Goal: Task Accomplishment & Management: Complete application form

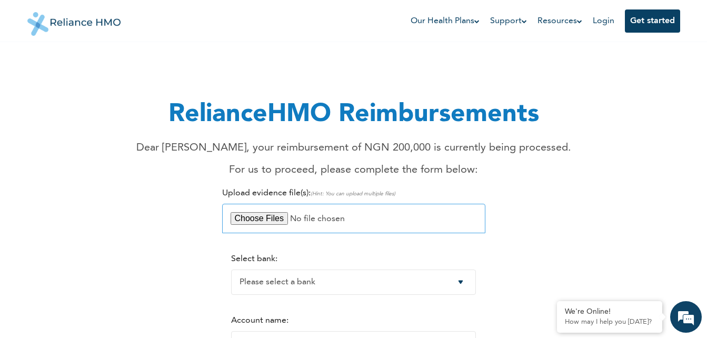
click at [270, 218] on input "file" at bounding box center [353, 218] width 263 height 29
type input "C:\fakepath\Screenshot_20250814-085435_WhatsApp.jpg"
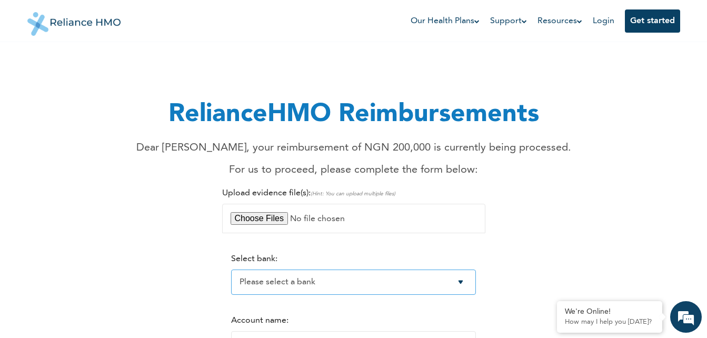
click at [470, 284] on select "Please select a bank Access Bank Plc. Citibank Nigeria Limited Access Bank (Dia…" at bounding box center [353, 282] width 245 height 25
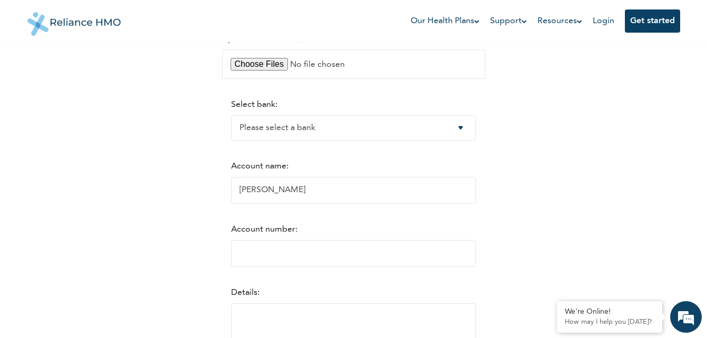
scroll to position [182, 0]
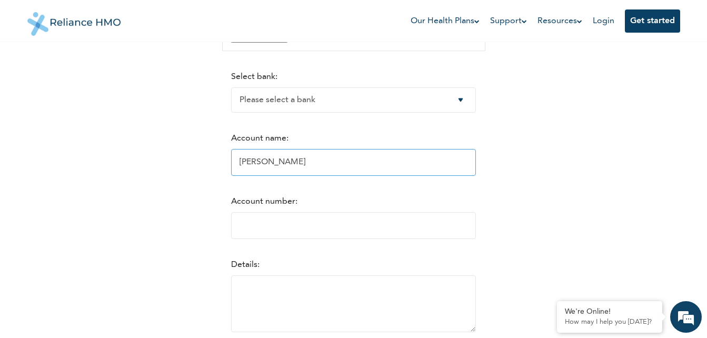
click at [311, 168] on input "[PERSON_NAME]" at bounding box center [353, 162] width 245 height 27
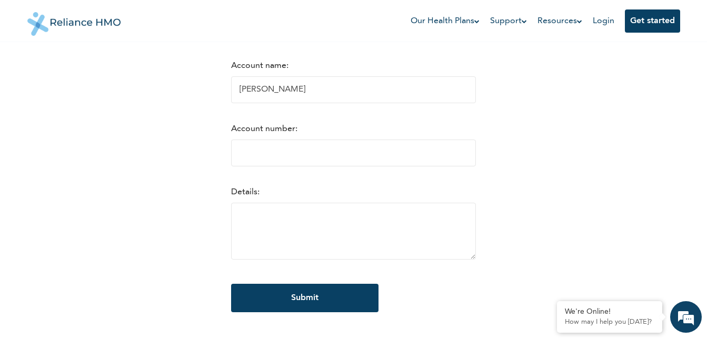
scroll to position [252, 0]
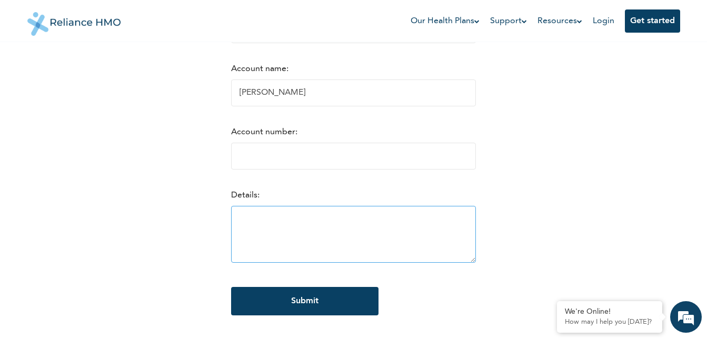
click at [268, 226] on textarea at bounding box center [353, 234] width 245 height 57
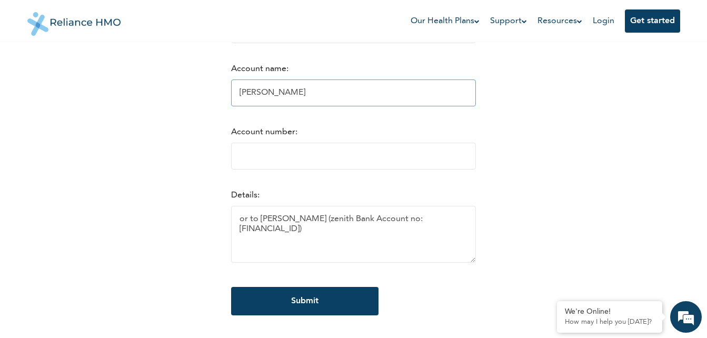
type textarea "or to [PERSON_NAME] (zenith Bank Account no: [FINANCIAL_ID])"
click at [254, 96] on input "[PERSON_NAME]" at bounding box center [353, 92] width 245 height 27
click at [296, 95] on input "[PERSON_NAME]" at bounding box center [353, 92] width 245 height 27
click at [271, 95] on input "[PERSON_NAME]" at bounding box center [353, 92] width 245 height 27
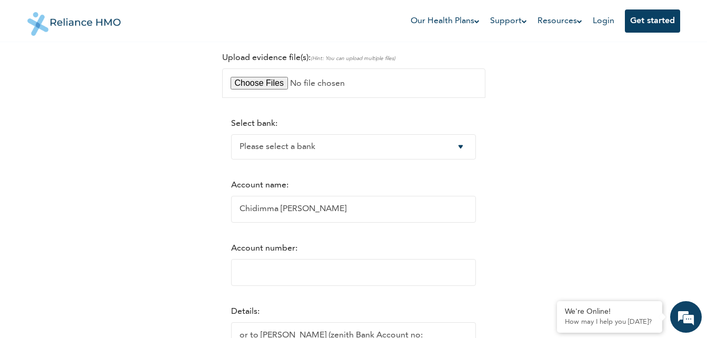
scroll to position [125, 0]
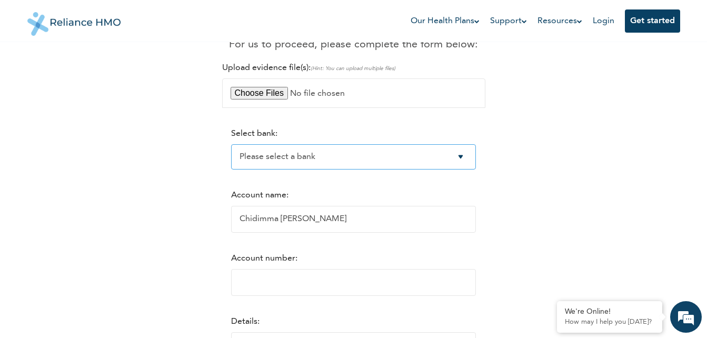
type input "Chidimma [PERSON_NAME]"
click at [470, 157] on select "Please select a bank Access Bank Plc. Citibank Nigeria Limited Access Bank (Dia…" at bounding box center [353, 156] width 245 height 25
select select "8"
click at [231, 144] on select "Please select a bank Access Bank Plc. Citibank Nigeria Limited Access Bank (Dia…" at bounding box center [353, 156] width 245 height 25
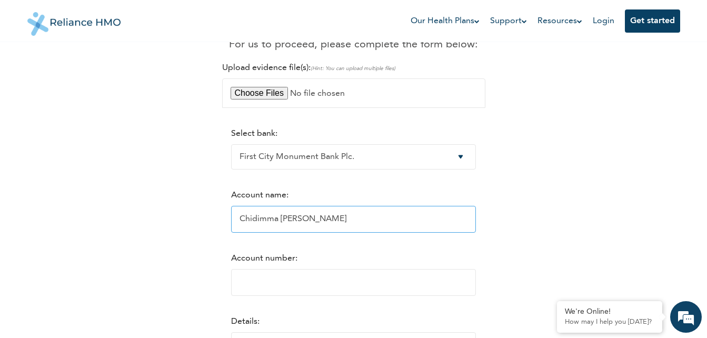
click at [298, 222] on input "Chidimma [PERSON_NAME]" at bounding box center [353, 219] width 245 height 27
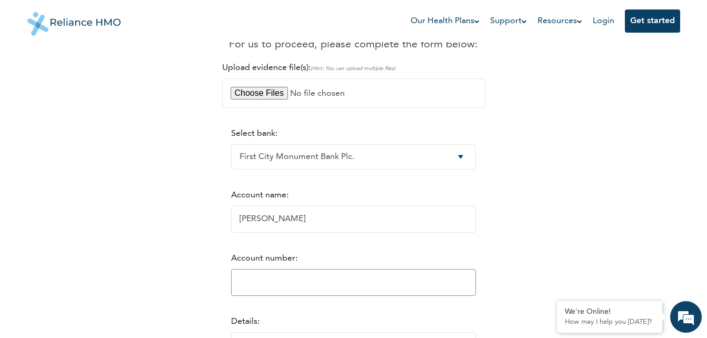
type input "[PERSON_NAME]"
click at [258, 286] on input "Account number:" at bounding box center [353, 282] width 245 height 27
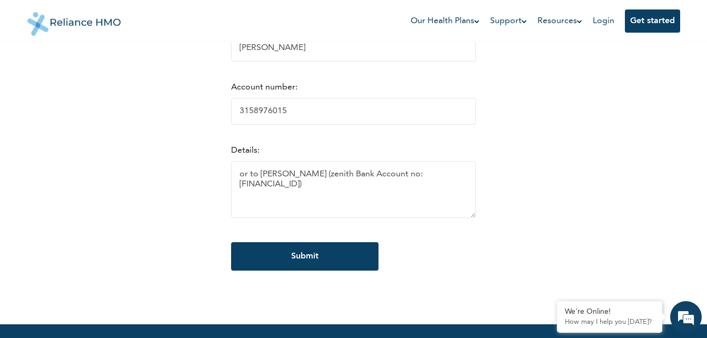
scroll to position [315, 0]
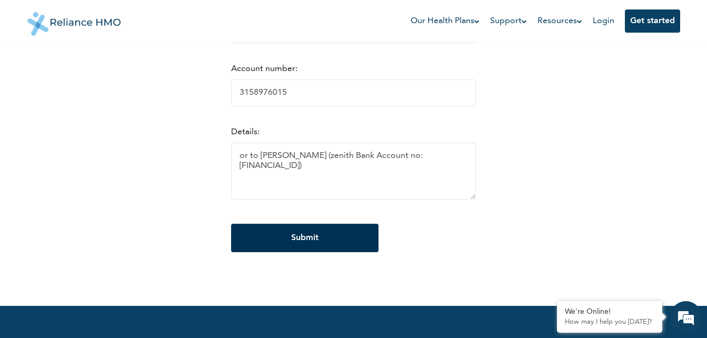
type input "3158976015"
click at [303, 238] on input "Submit" at bounding box center [304, 238] width 147 height 28
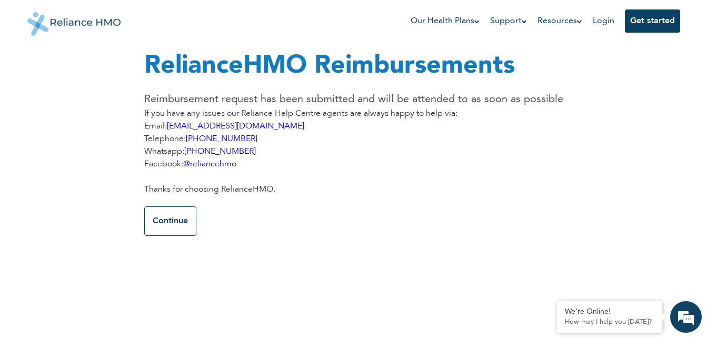
scroll to position [0, 0]
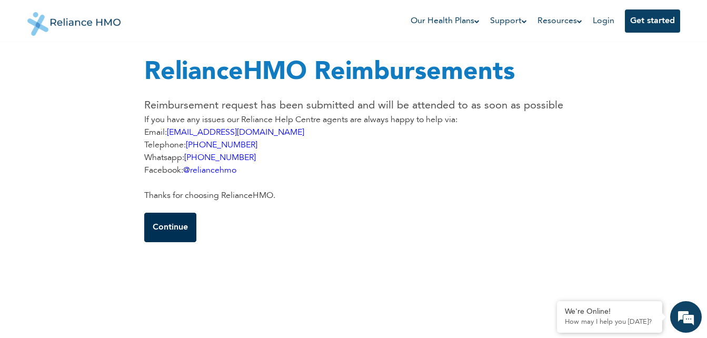
click at [182, 228] on button "Continue" at bounding box center [170, 227] width 52 height 29
